Goal: Use online tool/utility

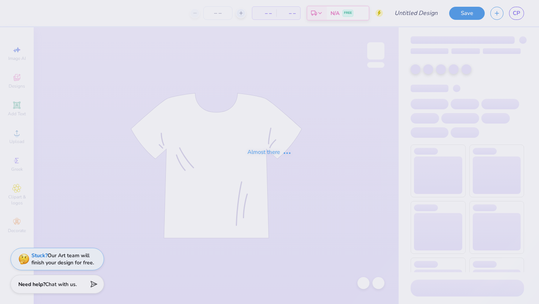
type input "isa merch 1"
type input "24"
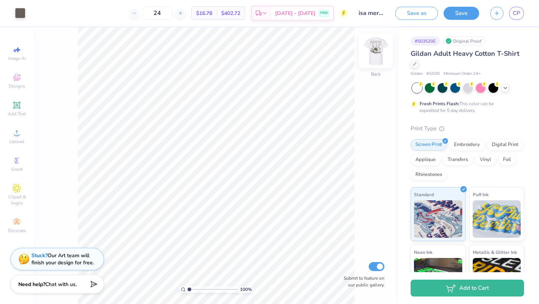
click at [376, 48] on img at bounding box center [376, 51] width 30 height 30
click at [325, 133] on div "100 % Back Submit to feature on our public gallery." at bounding box center [216, 165] width 365 height 276
click at [379, 49] on img at bounding box center [376, 51] width 30 height 30
click at [374, 51] on img at bounding box center [376, 51] width 30 height 30
